Goal: Information Seeking & Learning: Learn about a topic

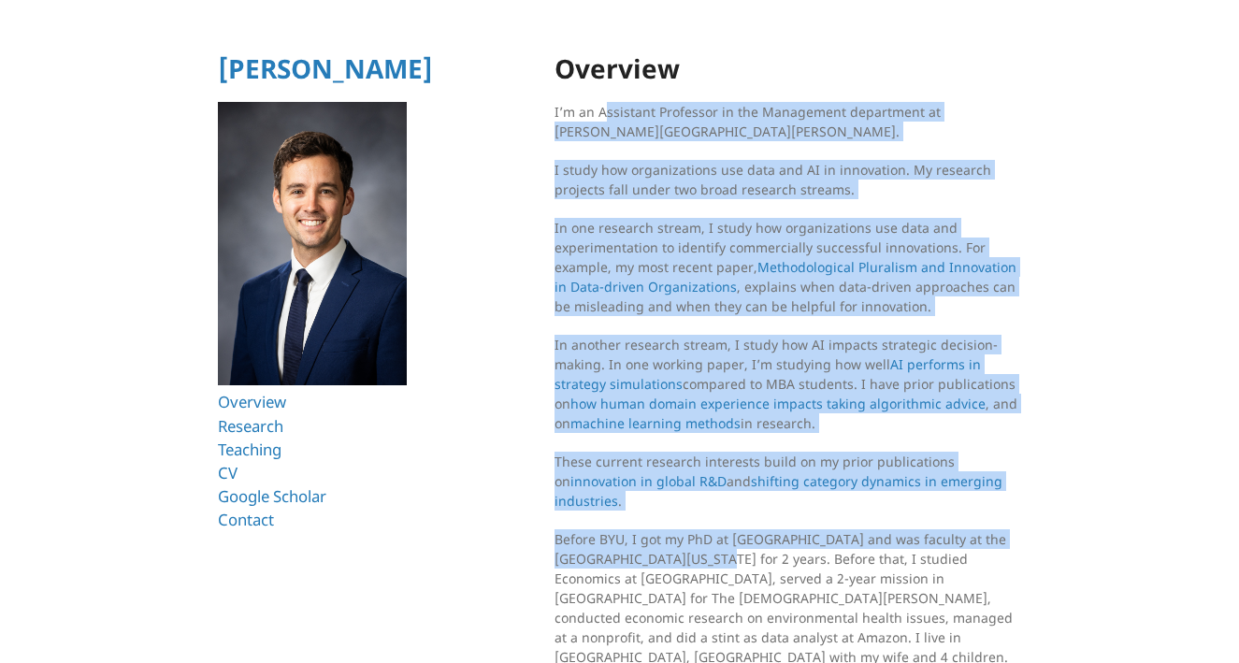
drag, startPoint x: 605, startPoint y: 110, endPoint x: 687, endPoint y: 562, distance: 459.2
click at [687, 562] on section "Overview I’m an Assistant Professor in the Management department at [PERSON_NAM…" at bounding box center [789, 422] width 468 height 736
click at [687, 562] on p "Before BYU, I got my PhD at [GEOGRAPHIC_DATA] and was faculty at the [GEOGRAPHI…" at bounding box center [789, 597] width 468 height 137
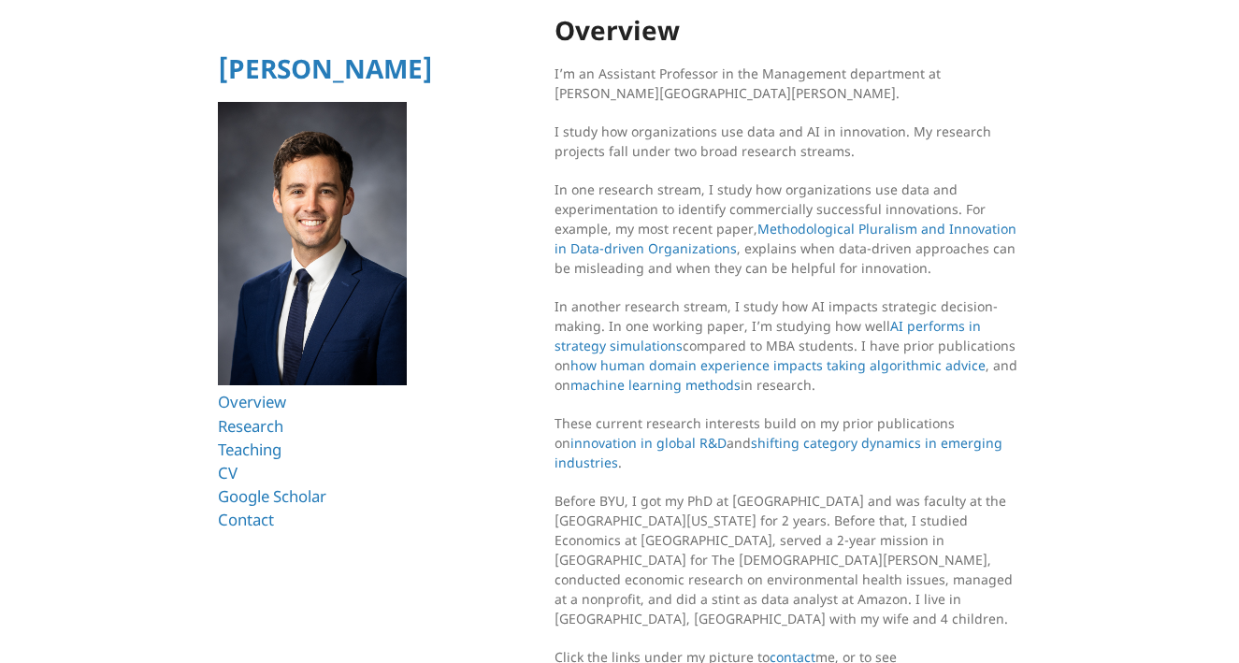
scroll to position [108, 0]
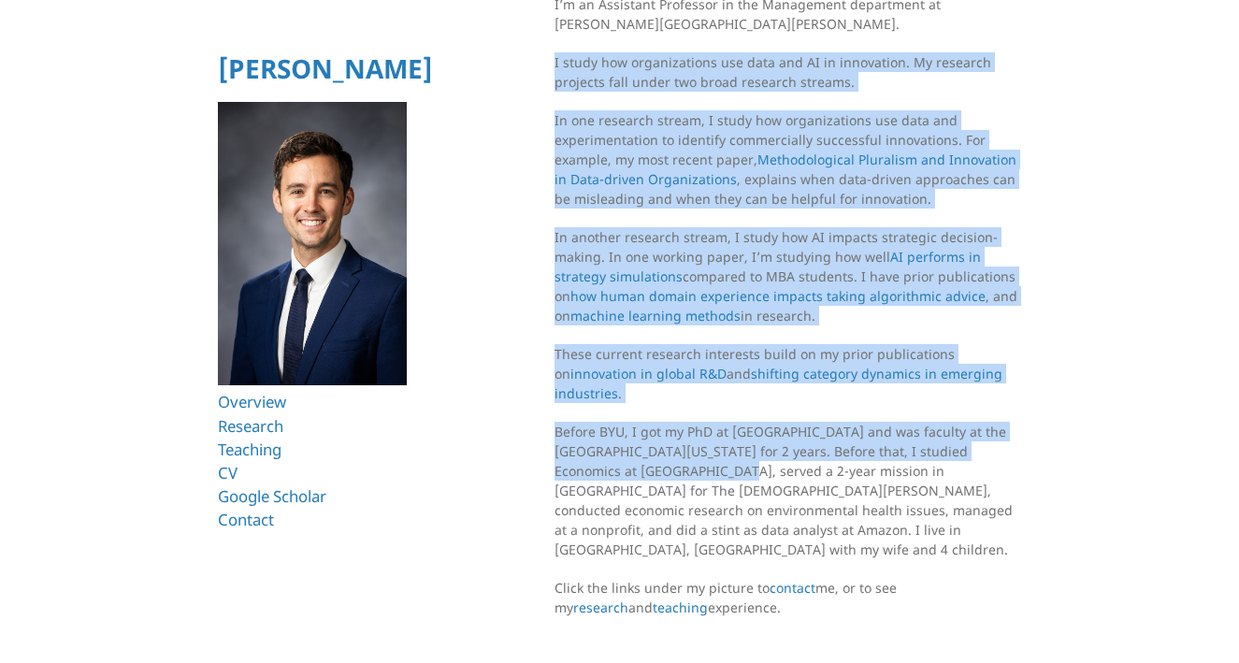
drag, startPoint x: 631, startPoint y: 477, endPoint x: 571, endPoint y: 37, distance: 443.8
click at [571, 38] on section "Overview I’m an Assistant Professor in the Management department at [PERSON_NAM…" at bounding box center [789, 315] width 468 height 736
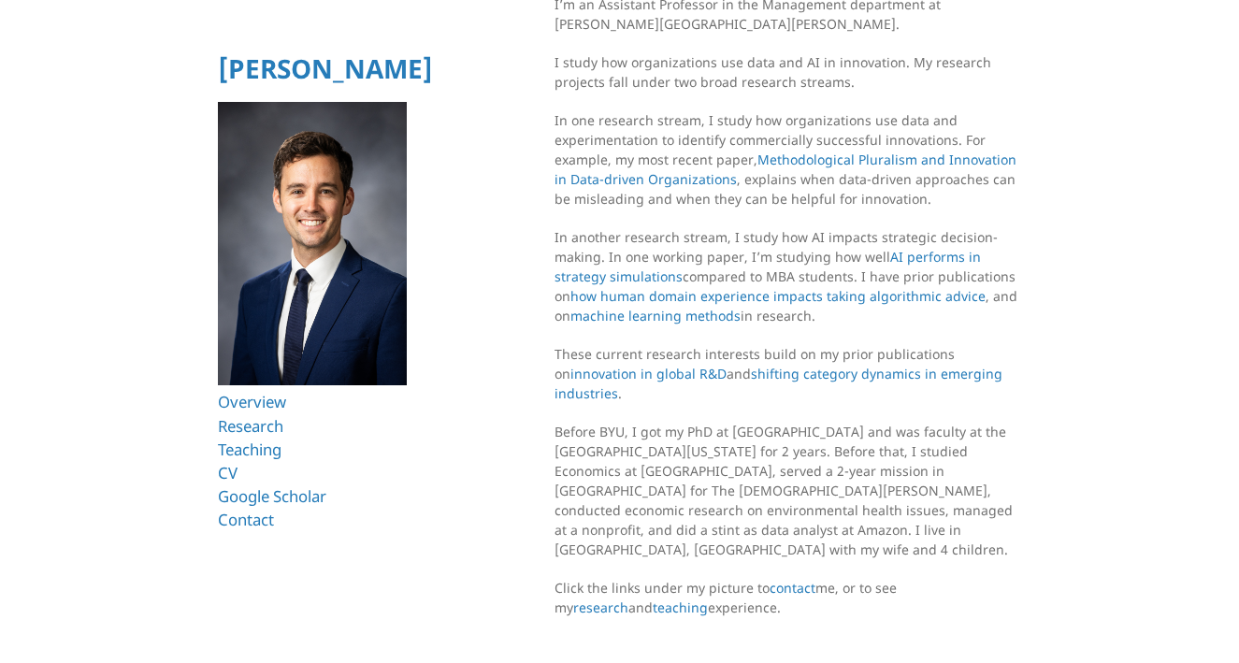
click at [505, 277] on html "[PERSON_NAME] Overview Research Teaching CV Google Scholar Contact Overview I’m…" at bounding box center [619, 287] width 1239 height 790
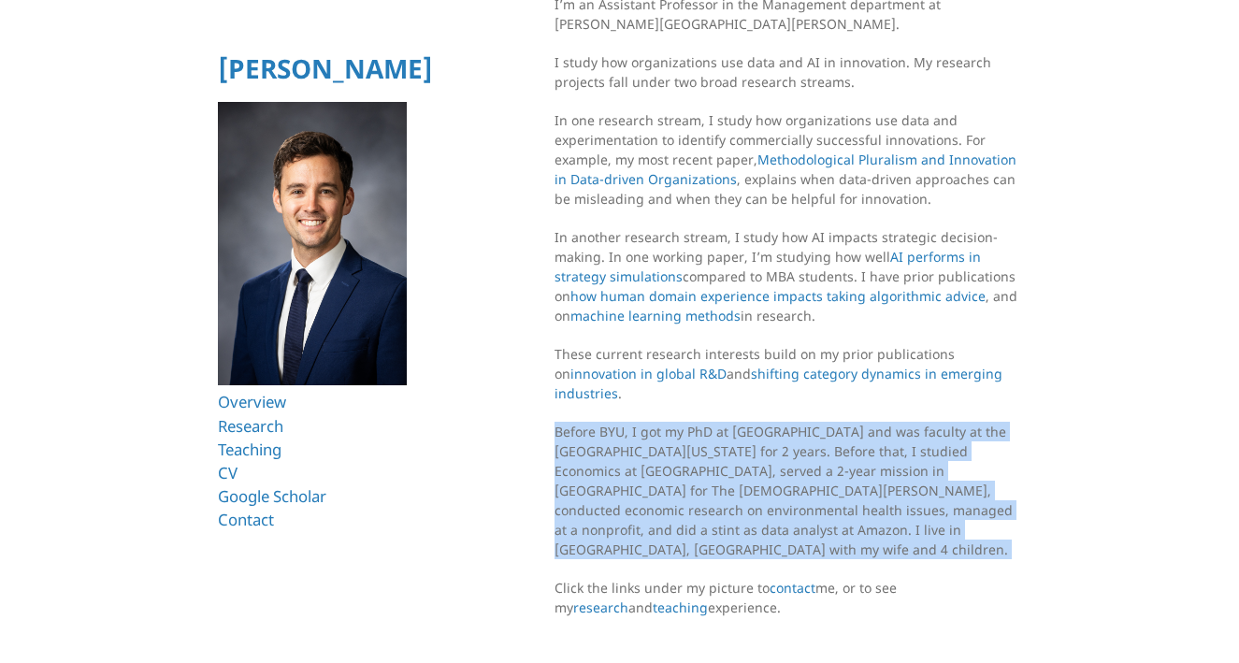
drag, startPoint x: 684, startPoint y: 543, endPoint x: 648, endPoint y: 404, distance: 143.8
click at [649, 403] on section "Overview I’m an Assistant Professor in the Management department at [PERSON_NAM…" at bounding box center [789, 315] width 468 height 736
click at [627, 468] on p "Before BYU, I got my PhD at [GEOGRAPHIC_DATA] and was faculty at the [GEOGRAPHI…" at bounding box center [789, 490] width 468 height 137
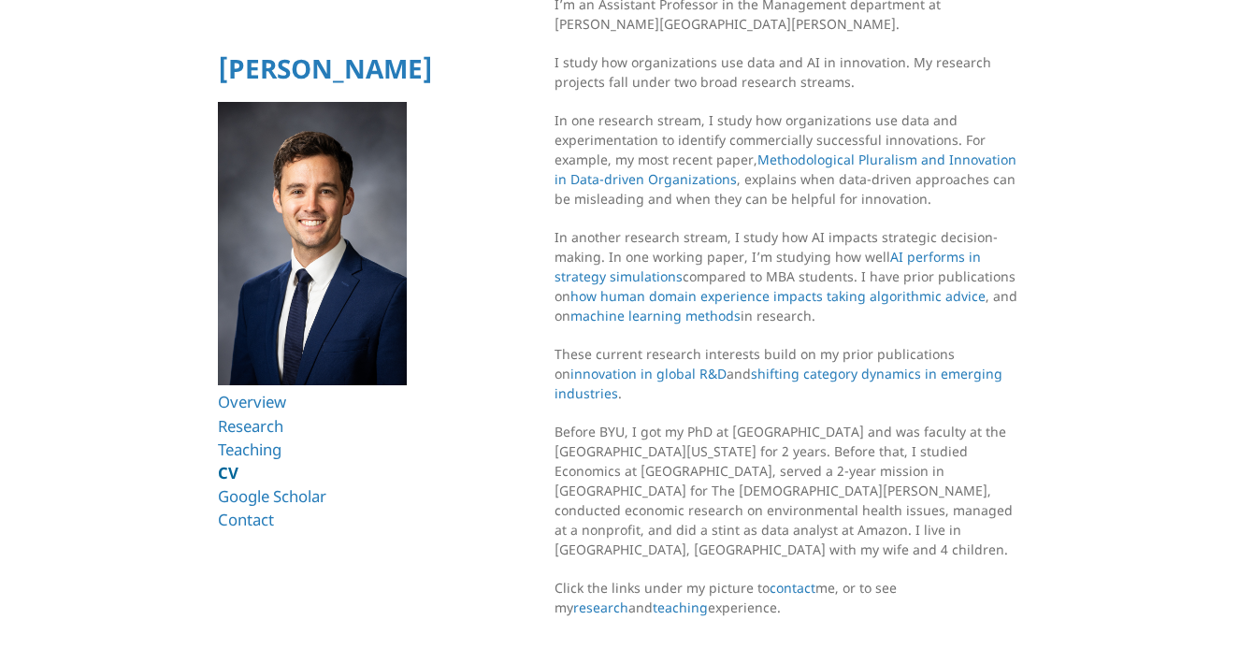
click at [222, 470] on link "CV" at bounding box center [228, 473] width 21 height 22
